Goal: Check status: Check status

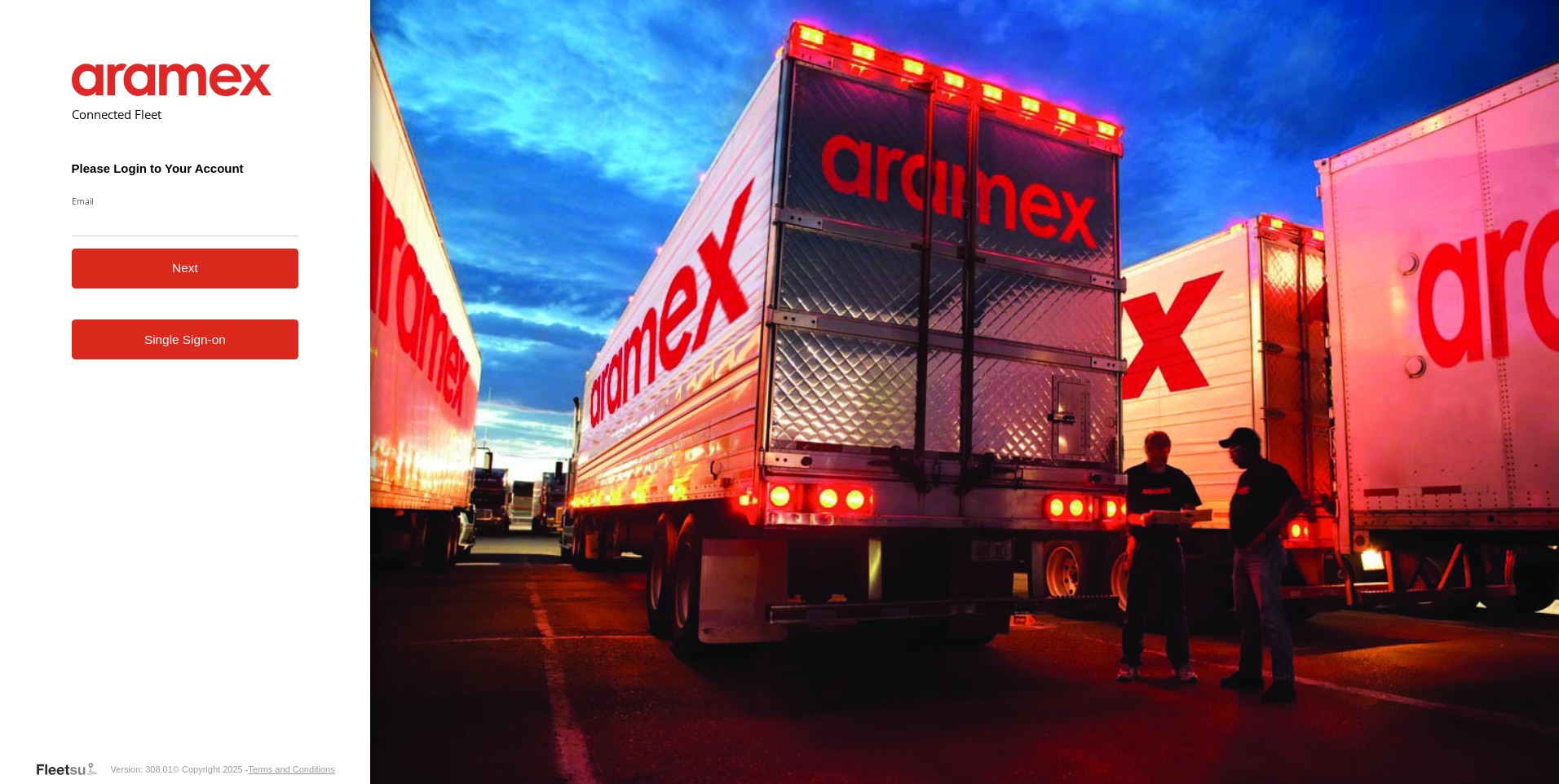
click at [140, 225] on input "Email" at bounding box center [186, 222] width 228 height 30
type input "**********"
click at [120, 266] on button "Next" at bounding box center [186, 268] width 228 height 40
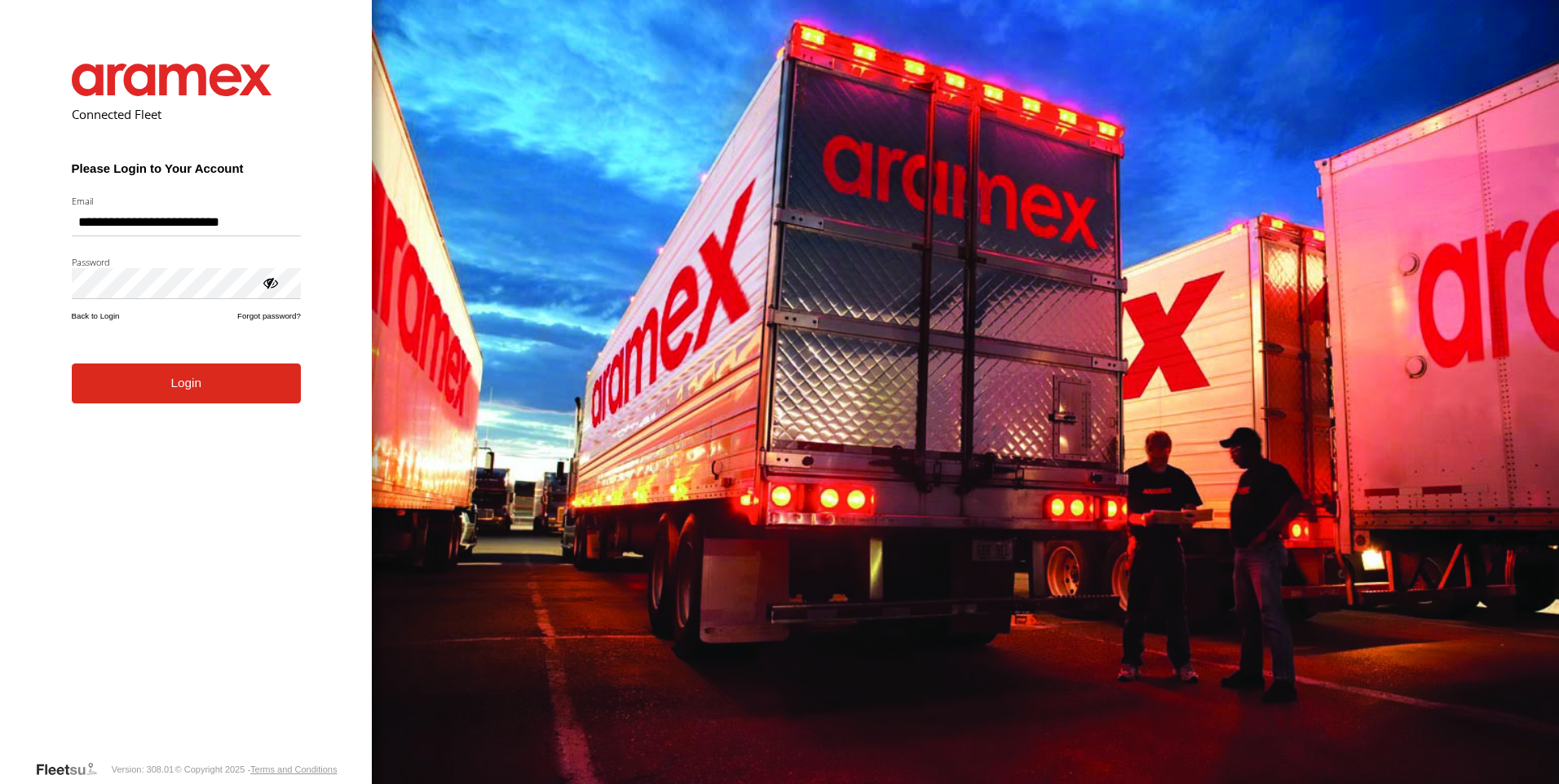
click at [72, 364] on button "Login" at bounding box center [186, 384] width 229 height 40
